Goal: Contribute content

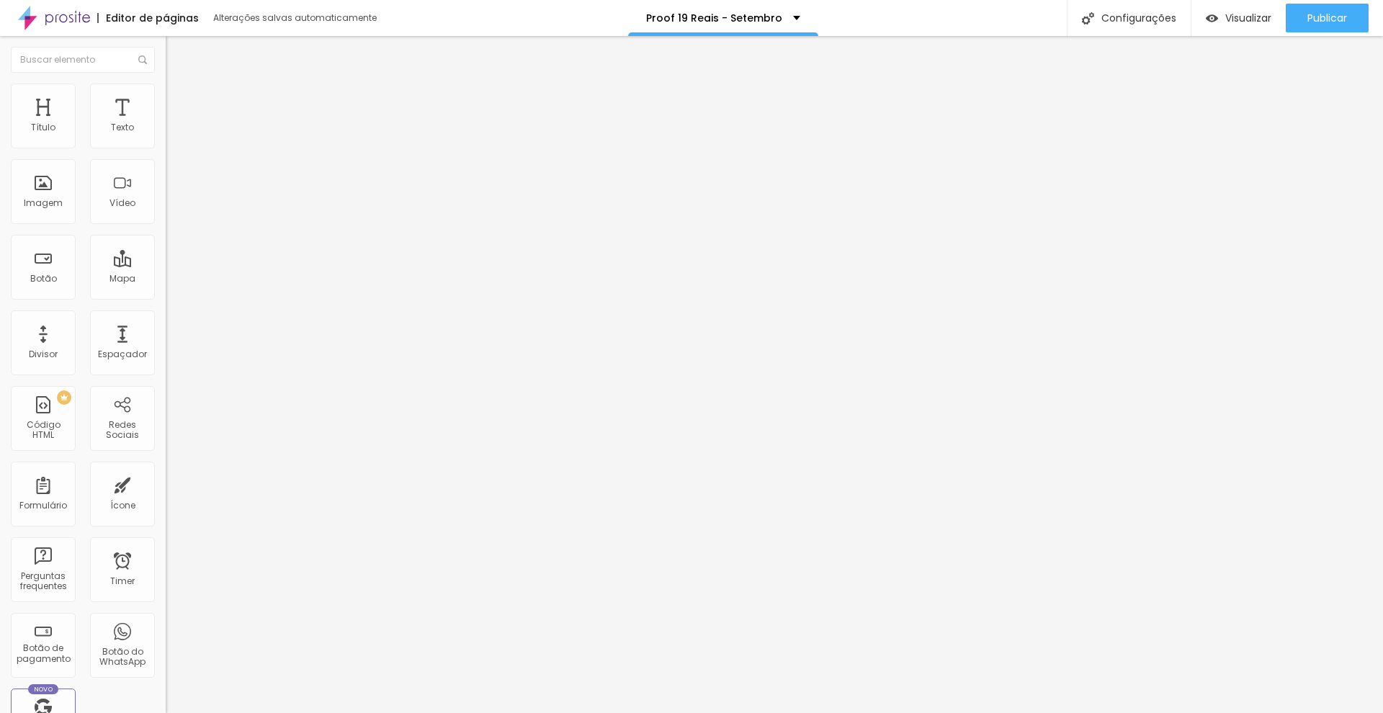
click at [177, 56] on div "Editar Seção" at bounding box center [219, 53] width 85 height 12
click at [166, 215] on span "4:3 Standard" at bounding box center [195, 209] width 58 height 12
click at [166, 233] on span "Wide" at bounding box center [177, 226] width 22 height 12
click at [166, 84] on li "Estilo" at bounding box center [249, 91] width 166 height 14
click at [228, 136] on button "px" at bounding box center [239, 128] width 22 height 15
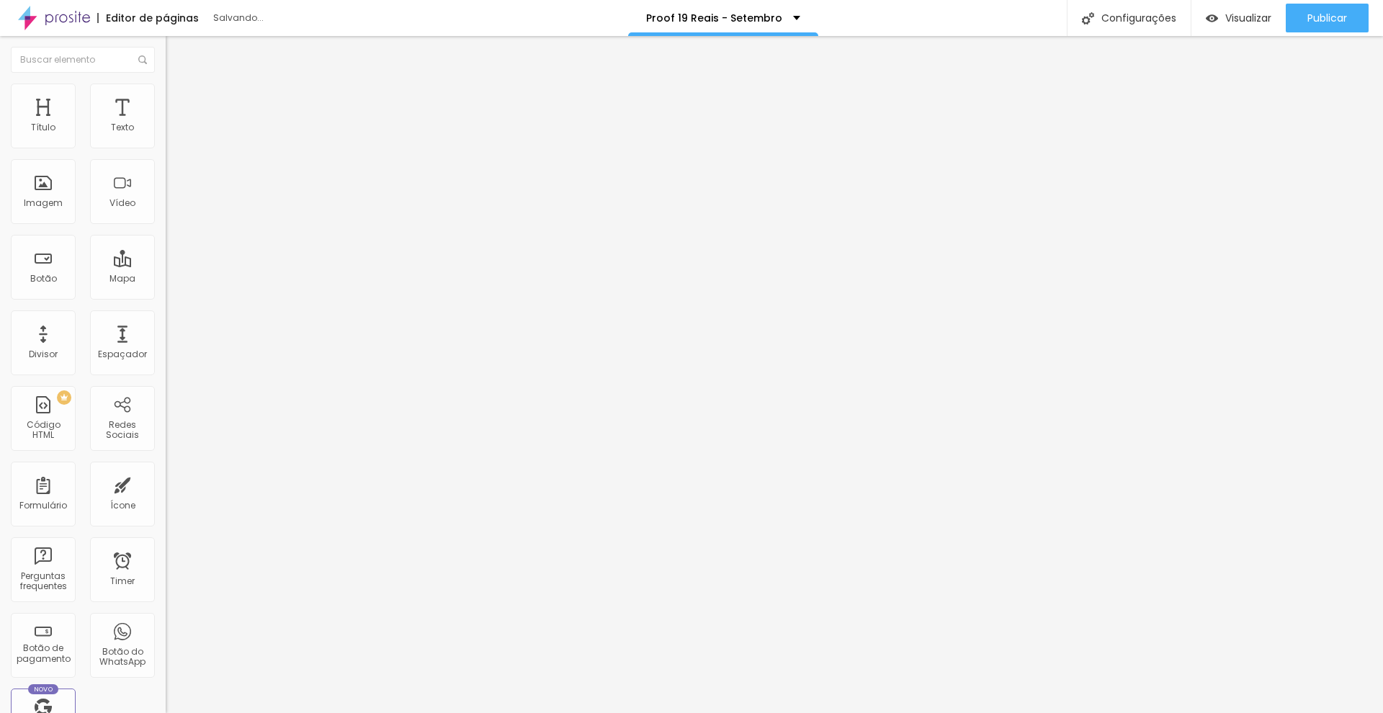
type input "600"
click at [166, 149] on div at bounding box center [249, 142] width 166 height 13
type input "1120"
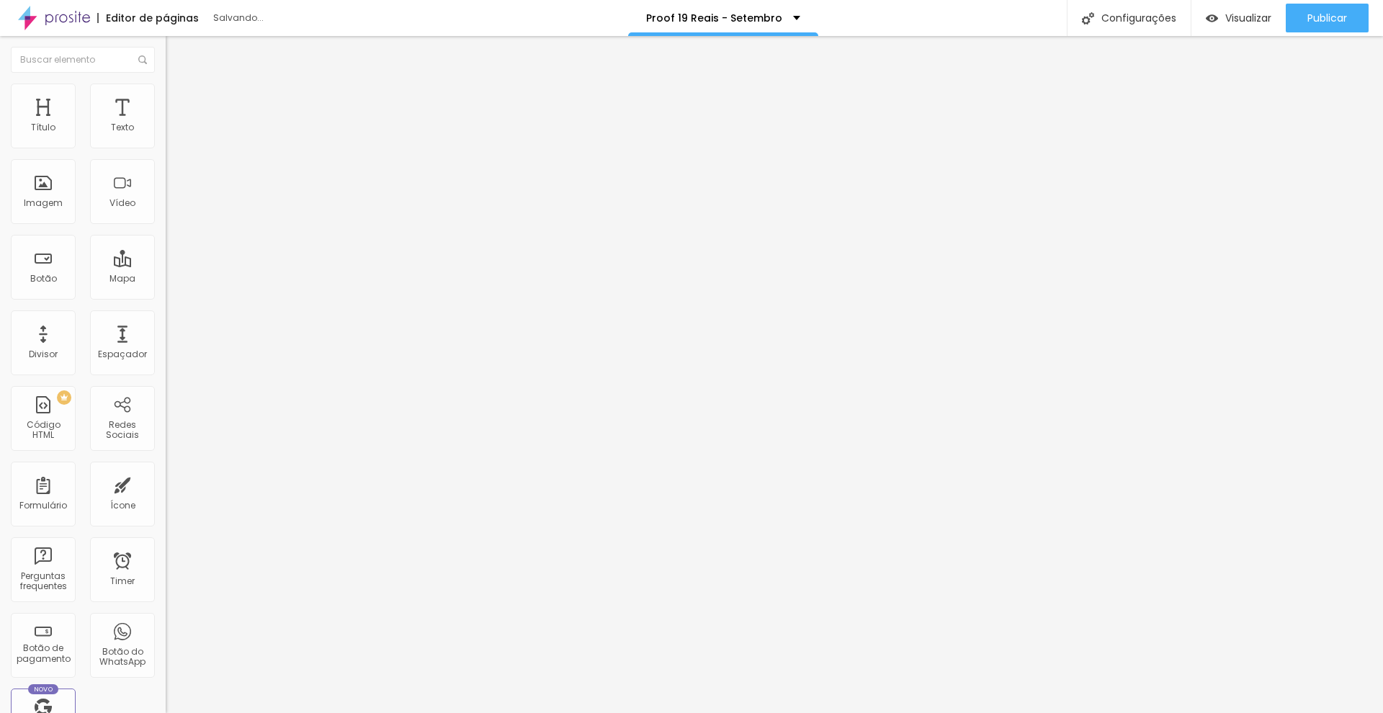
type input "1120"
click at [166, 148] on input "range" at bounding box center [212, 142] width 93 height 12
type input "1020"
type input "990"
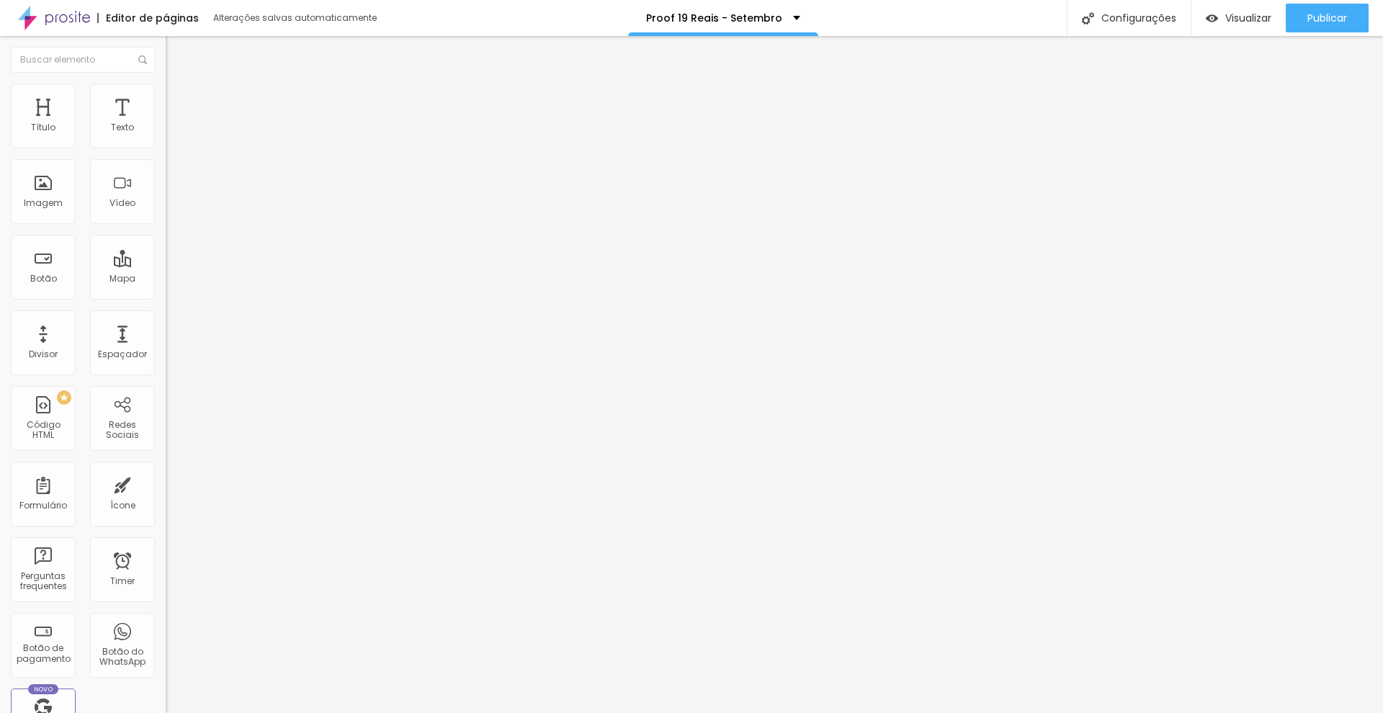
type input "990"
type input "940"
type input "870"
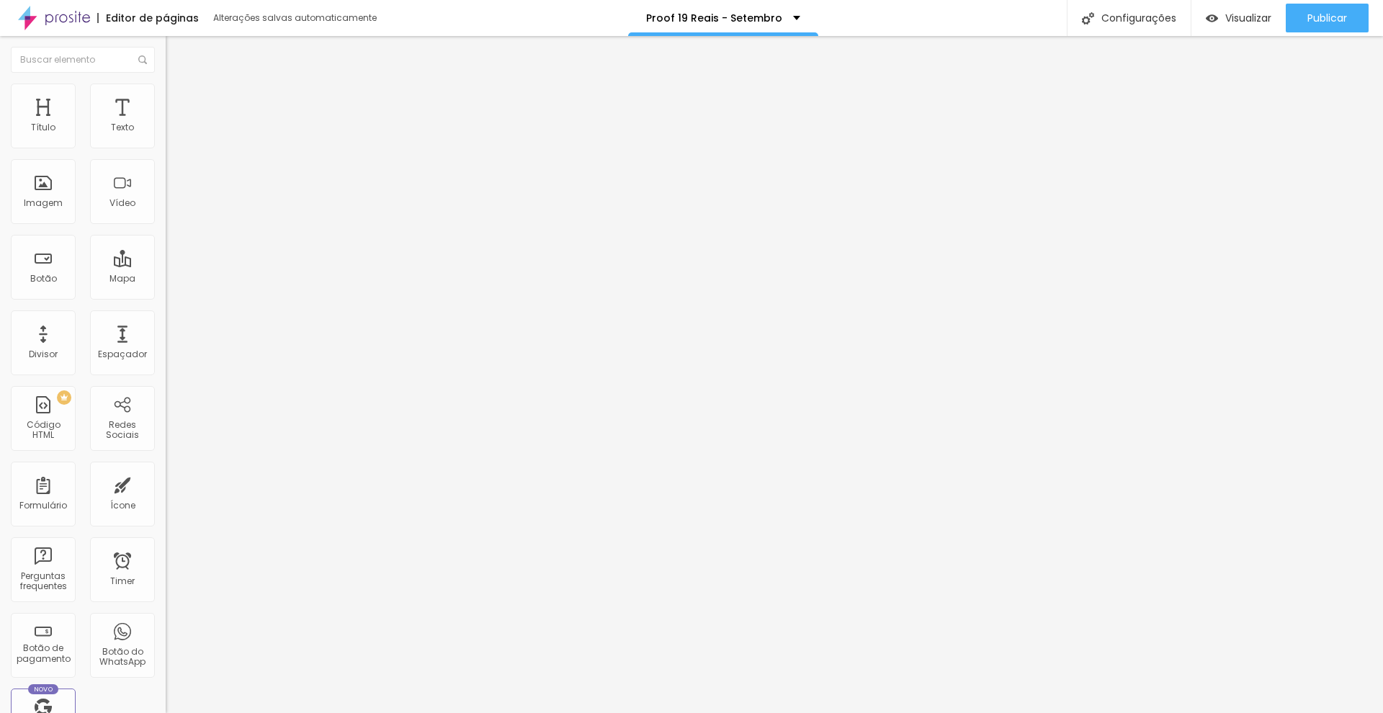
type input "880"
type input "900"
type input "910"
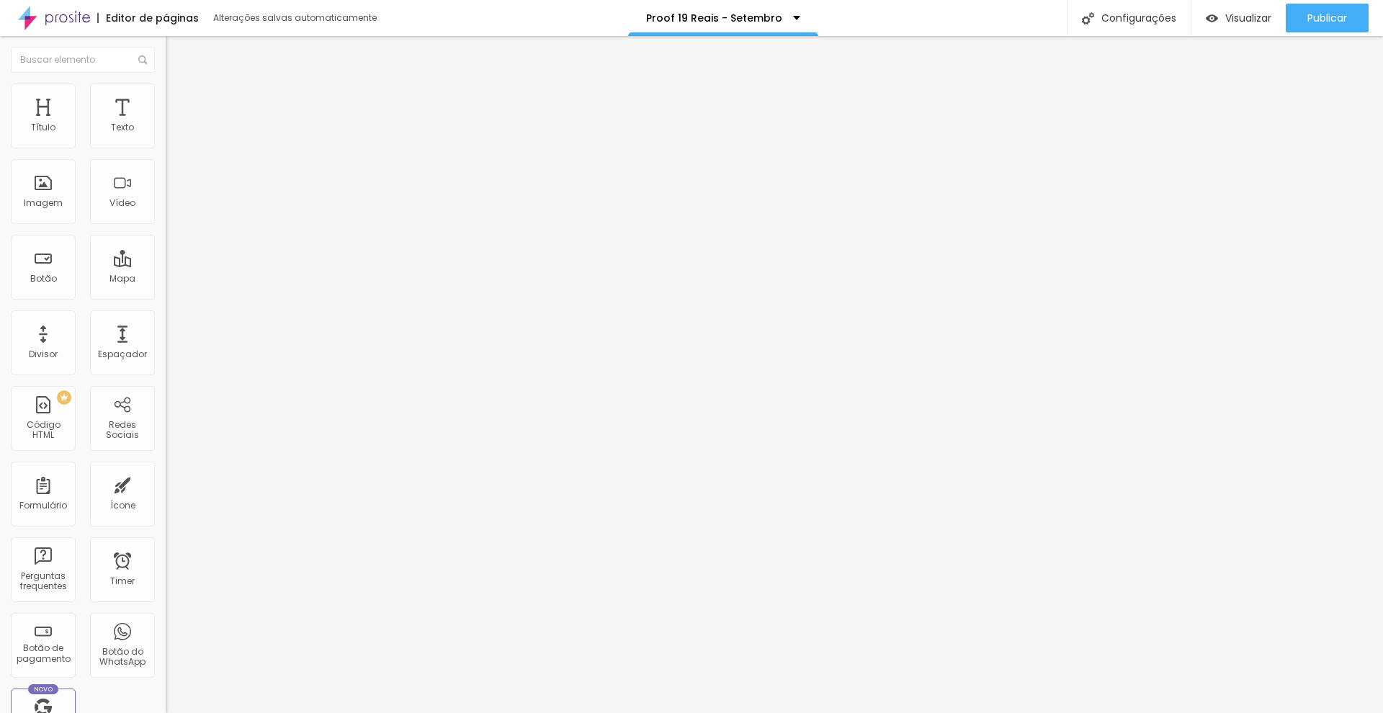
type input "910"
type input "920"
drag, startPoint x: 94, startPoint y: 157, endPoint x: 80, endPoint y: 154, distance: 14.7
type input "920"
click at [166, 148] on input "range" at bounding box center [212, 142] width 93 height 12
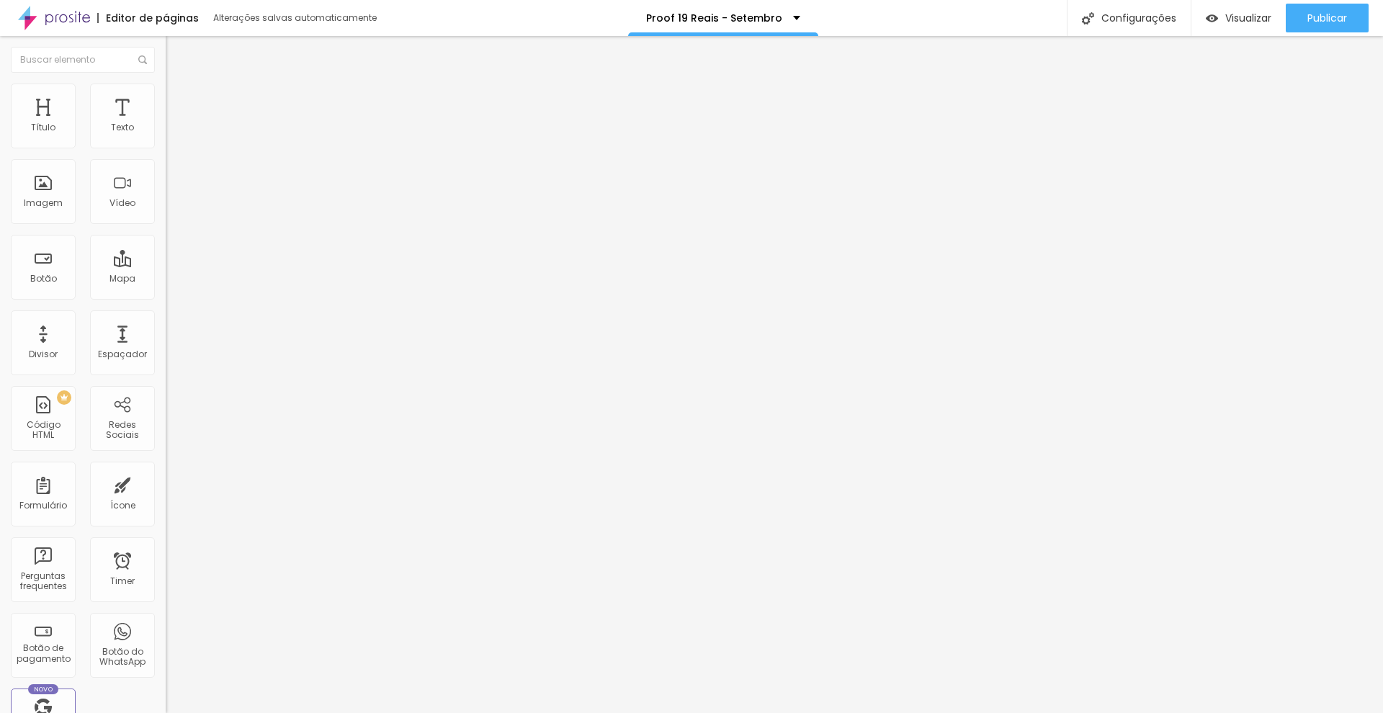
click at [166, 228] on div "Editar Vídeo Conteúdo Estilo Avançado Tamanho 920 px %" at bounding box center [249, 374] width 166 height 677
click at [166, 135] on input "text" at bounding box center [252, 128] width 173 height 14
paste input "[URL][DOMAIN_NAME]"
type input "[URL][DOMAIN_NAME]"
click at [1232, 29] on div "Visualizar" at bounding box center [1239, 18] width 66 height 29
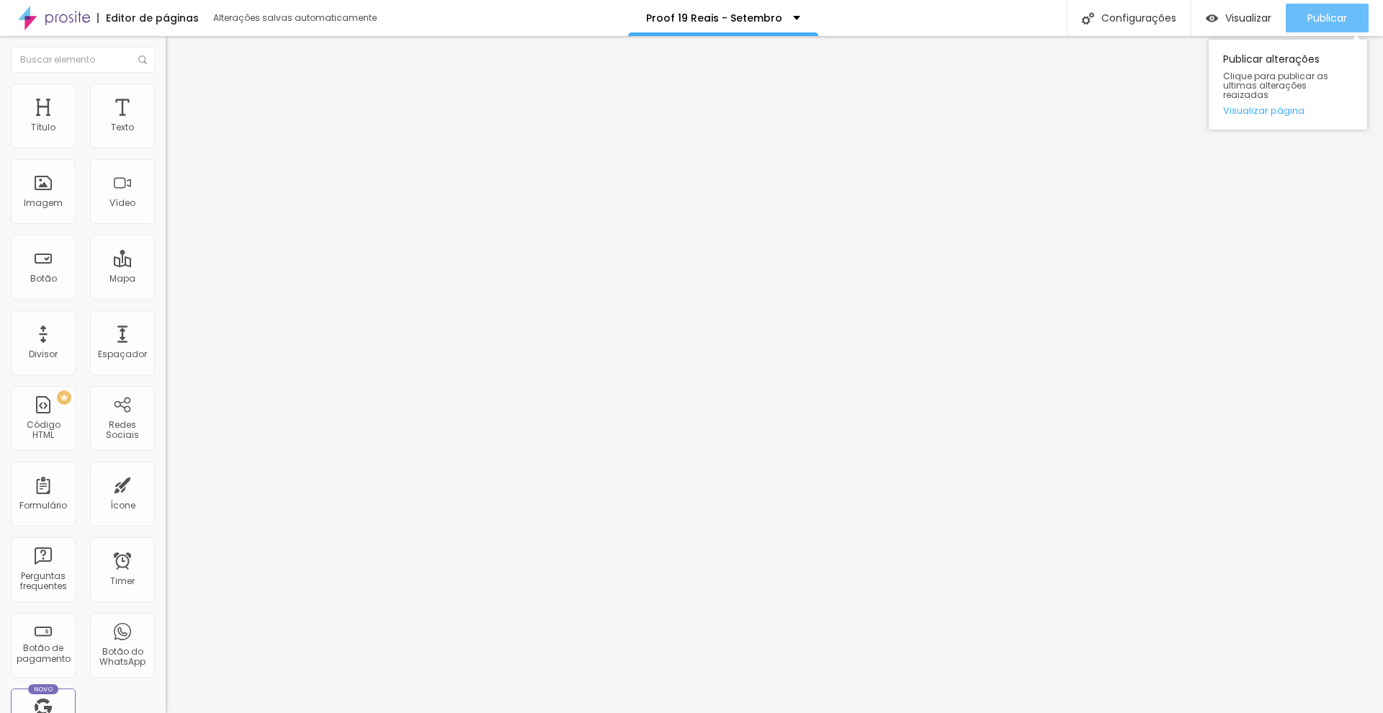
click at [1326, 12] on span "Publicar" at bounding box center [1328, 18] width 40 height 12
click at [1275, 106] on link "Visualizar página" at bounding box center [1288, 110] width 130 height 9
click at [166, 394] on div "Editar Seção Conteúdo Estilo Avançado Modo Encaixotado Encaixotado Completo" at bounding box center [249, 374] width 166 height 677
click at [166, 98] on img at bounding box center [172, 104] width 13 height 13
click at [166, 628] on div at bounding box center [249, 628] width 166 height 0
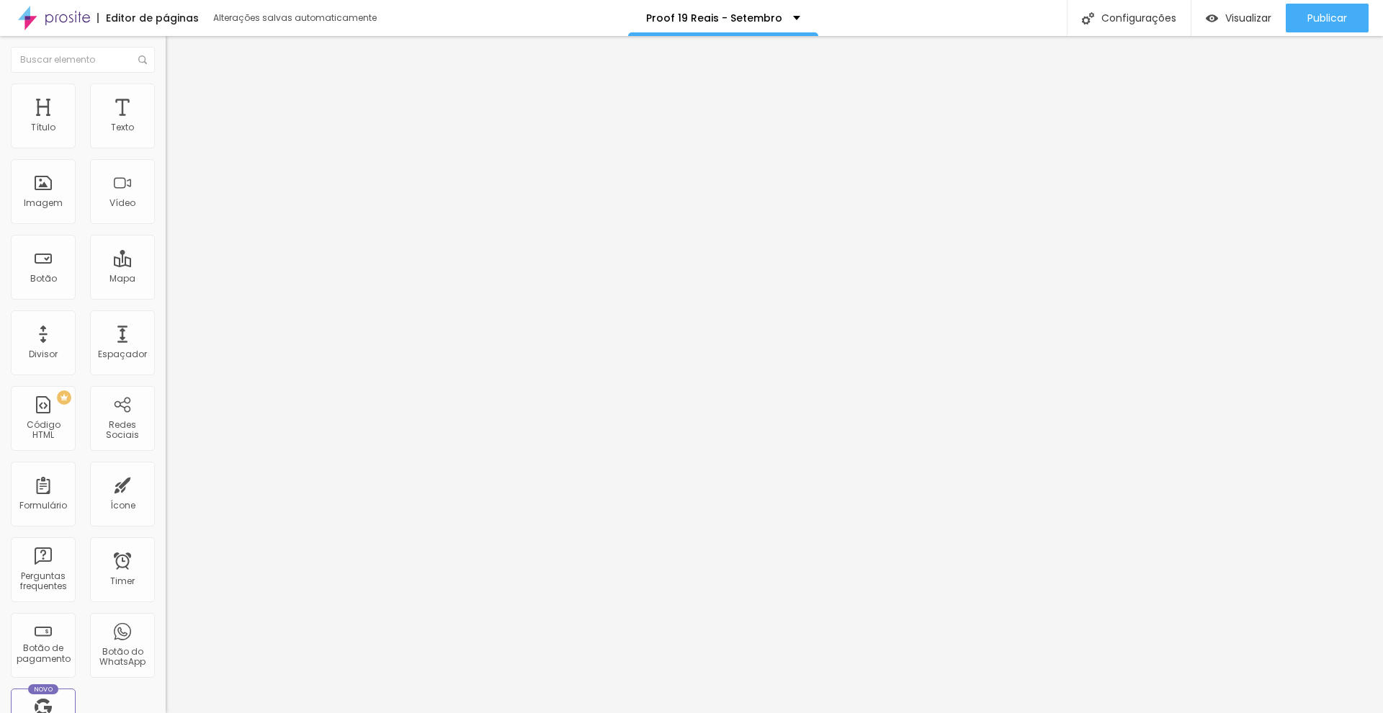
click at [166, 611] on li "Celular" at bounding box center [249, 615] width 166 height 9
click at [166, 620] on div at bounding box center [249, 620] width 166 height 0
click at [179, 102] on span "Avançado" at bounding box center [203, 108] width 48 height 12
click at [166, 637] on div at bounding box center [249, 637] width 166 height 0
click at [179, 103] on span "Avançado" at bounding box center [203, 108] width 48 height 12
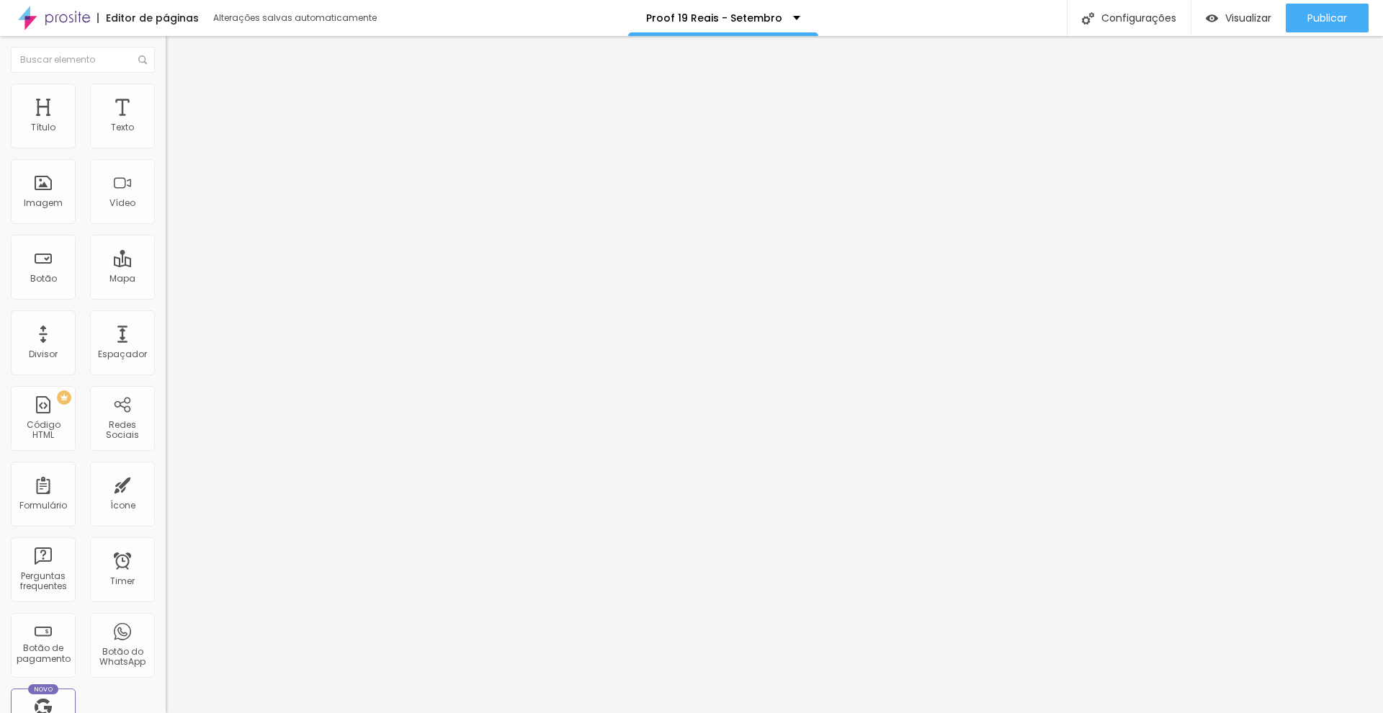
click at [179, 99] on span "Estilo" at bounding box center [190, 93] width 22 height 12
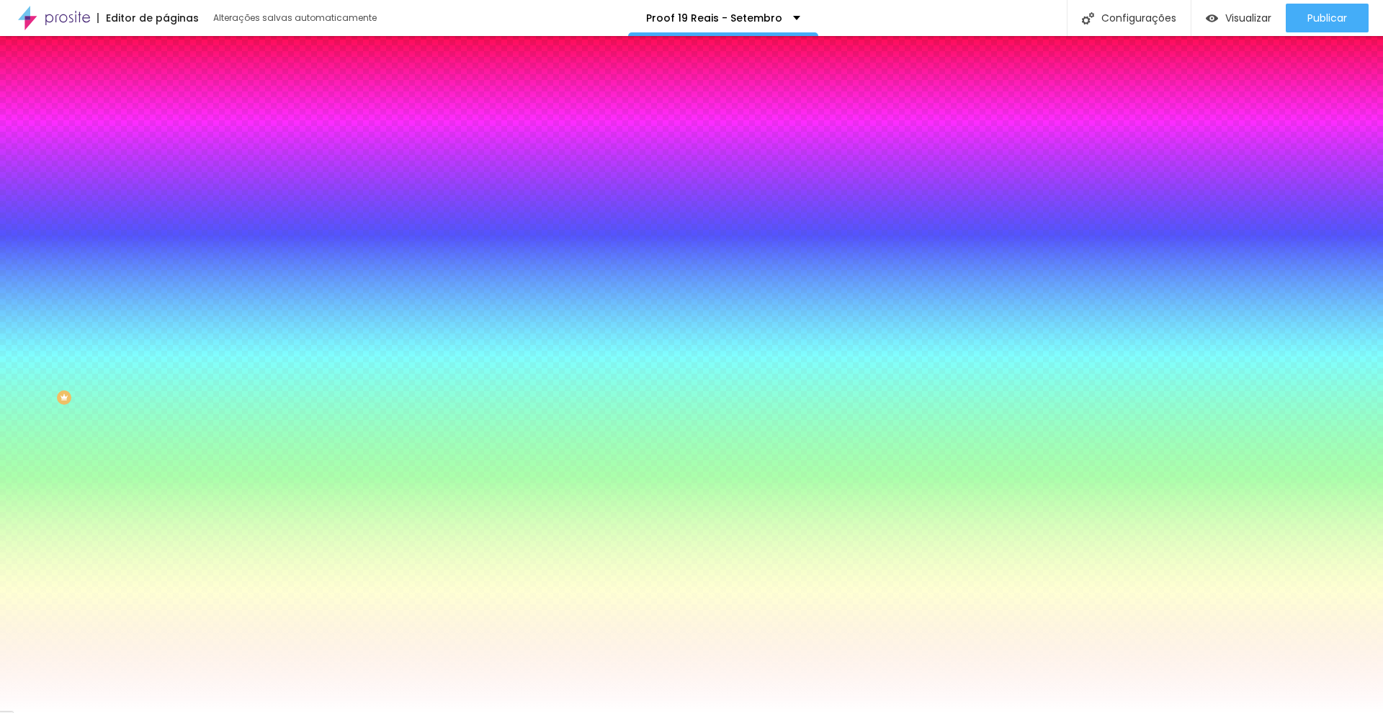
click at [179, 102] on span "Avançado" at bounding box center [203, 108] width 48 height 12
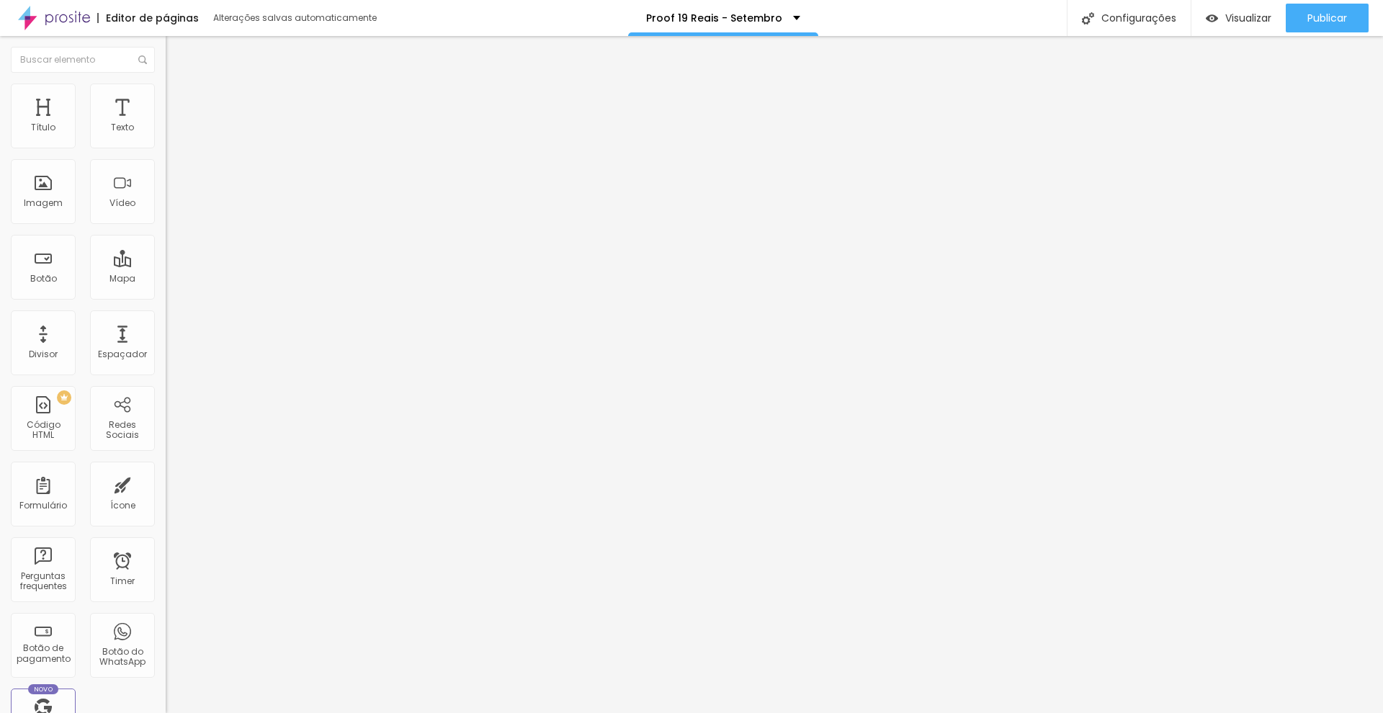
click at [166, 84] on img at bounding box center [172, 90] width 13 height 13
type input "940"
type input "950"
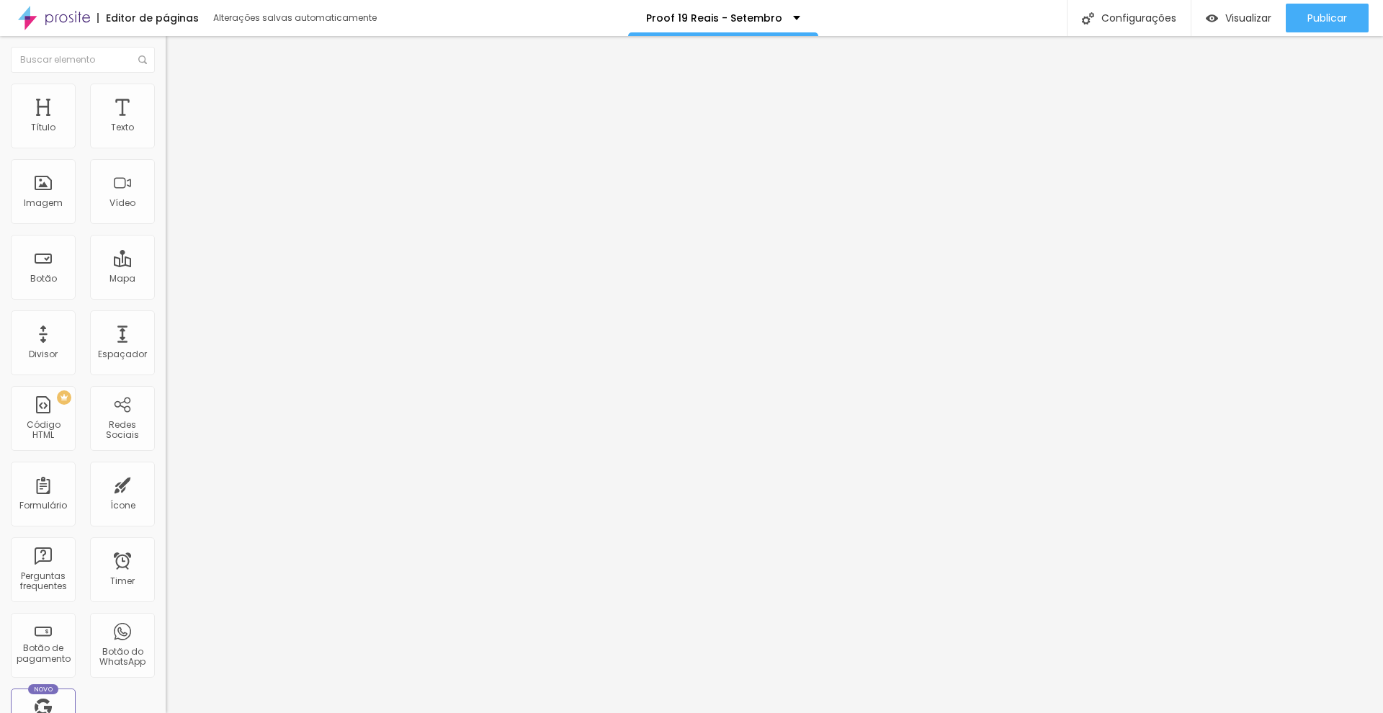
type input "1600"
drag, startPoint x: 83, startPoint y: 158, endPoint x: 317, endPoint y: 200, distance: 238.0
type input "1600"
click at [317, 200] on div "Título Texto Imagem Vídeo Botão Mapa Divisor Espaçador PREMIUM Código HTML Rede…" at bounding box center [691, 374] width 1383 height 677
click at [1340, 14] on span "Publicar" at bounding box center [1328, 18] width 40 height 12
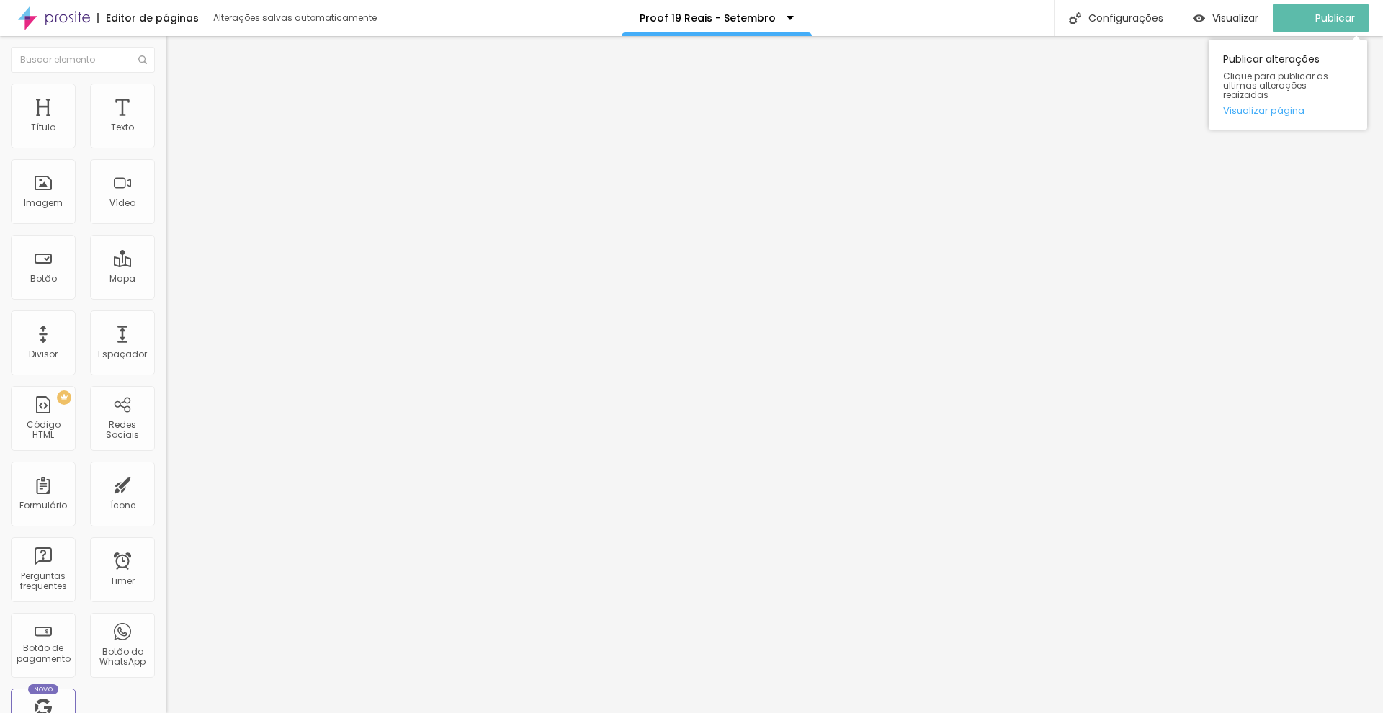
click at [1288, 106] on link "Visualizar página" at bounding box center [1288, 110] width 130 height 9
